Goal: Transaction & Acquisition: Purchase product/service

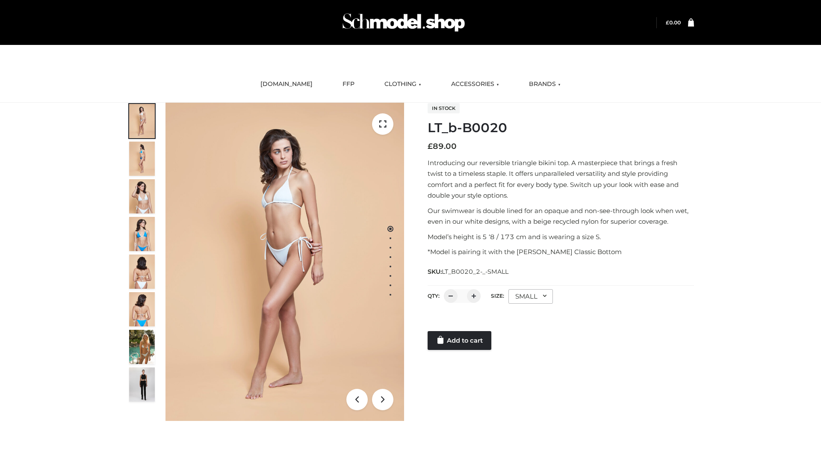
click at [460, 340] on link "Add to cart" at bounding box center [460, 340] width 64 height 19
